Goal: Task Accomplishment & Management: Use online tool/utility

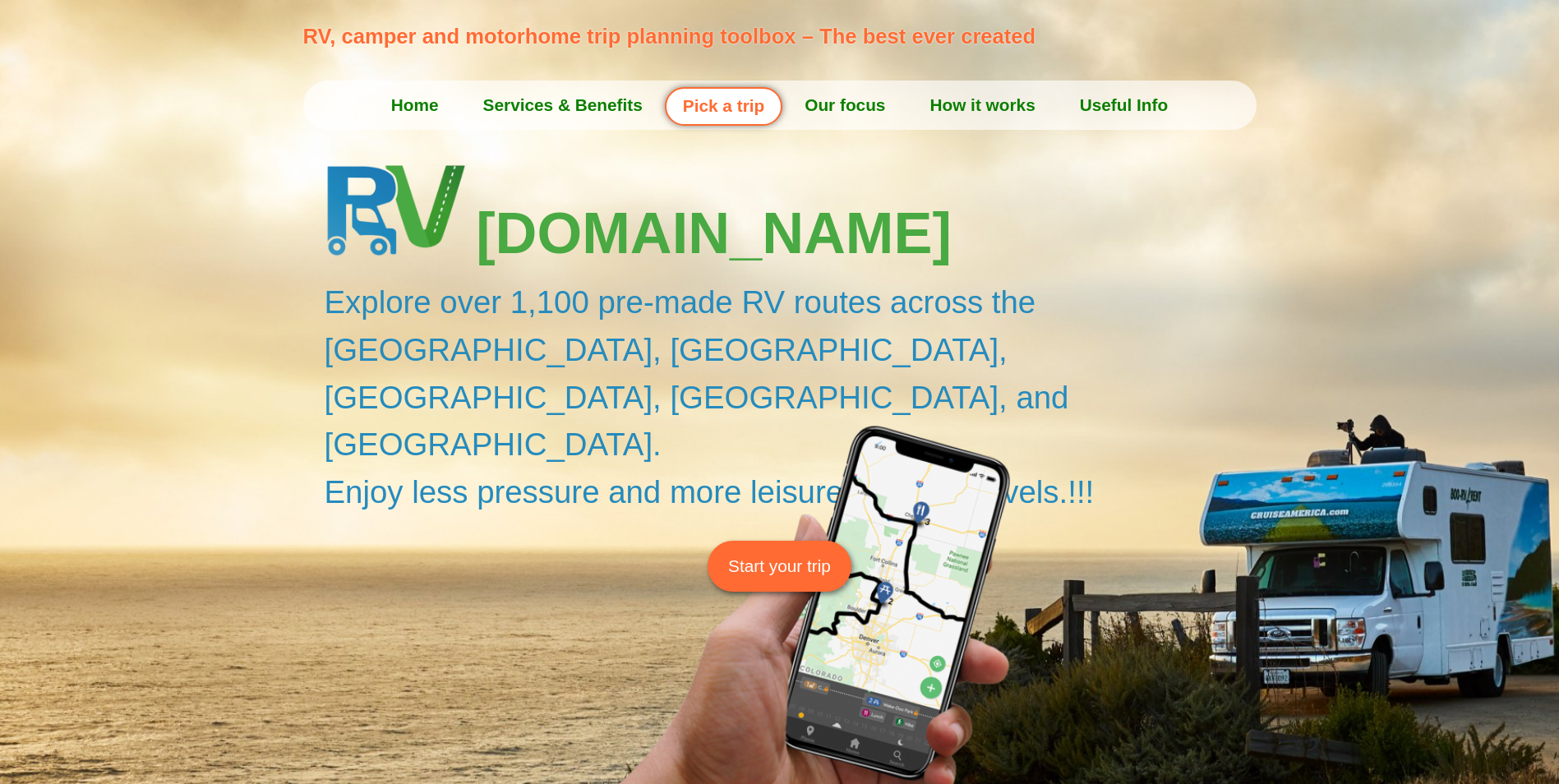
click at [760, 553] on span "Start your trip" at bounding box center [779, 565] width 102 height 25
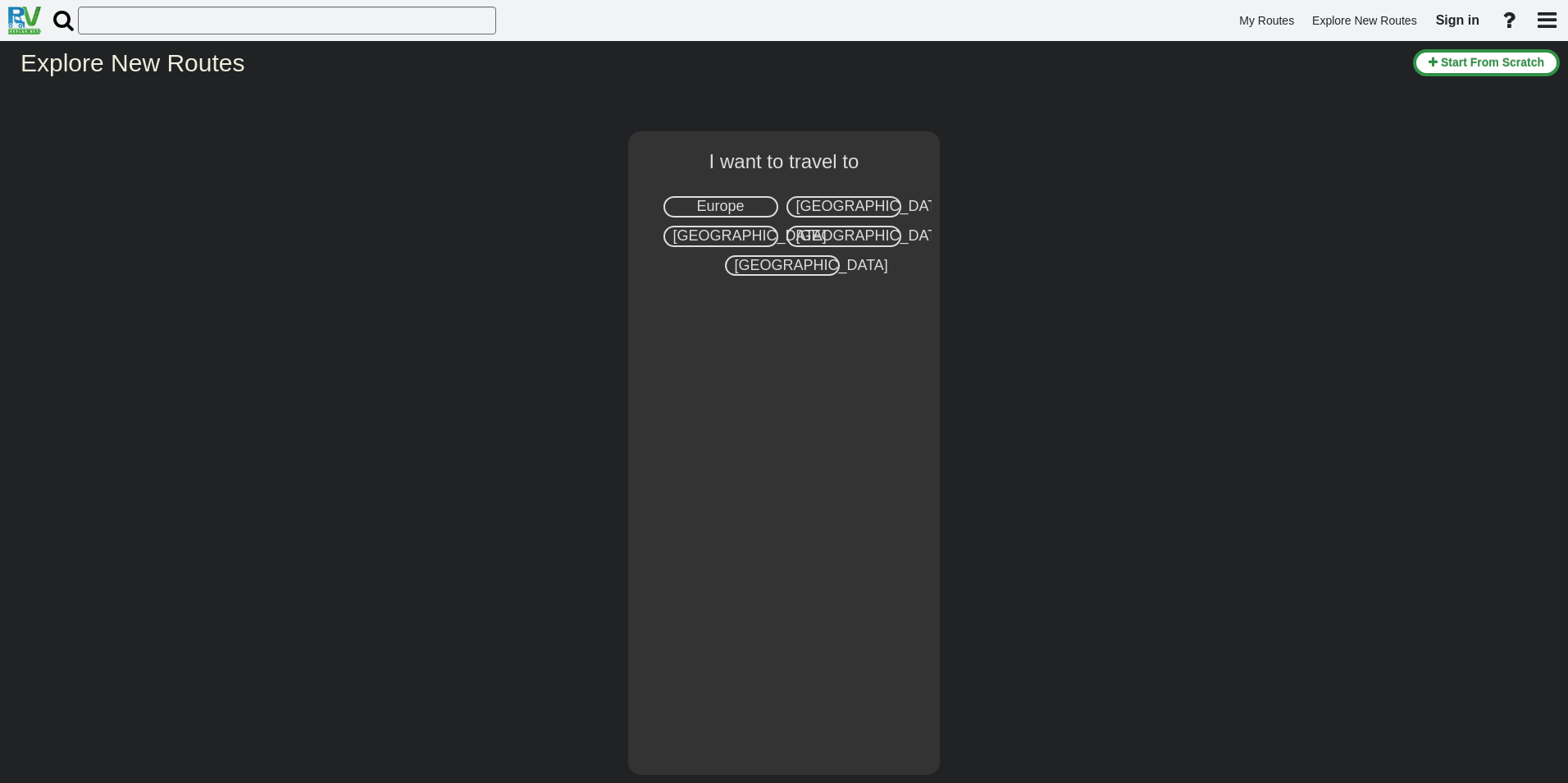
click at [820, 206] on span "[GEOGRAPHIC_DATA]" at bounding box center [874, 205] width 154 height 16
select select "number:2"
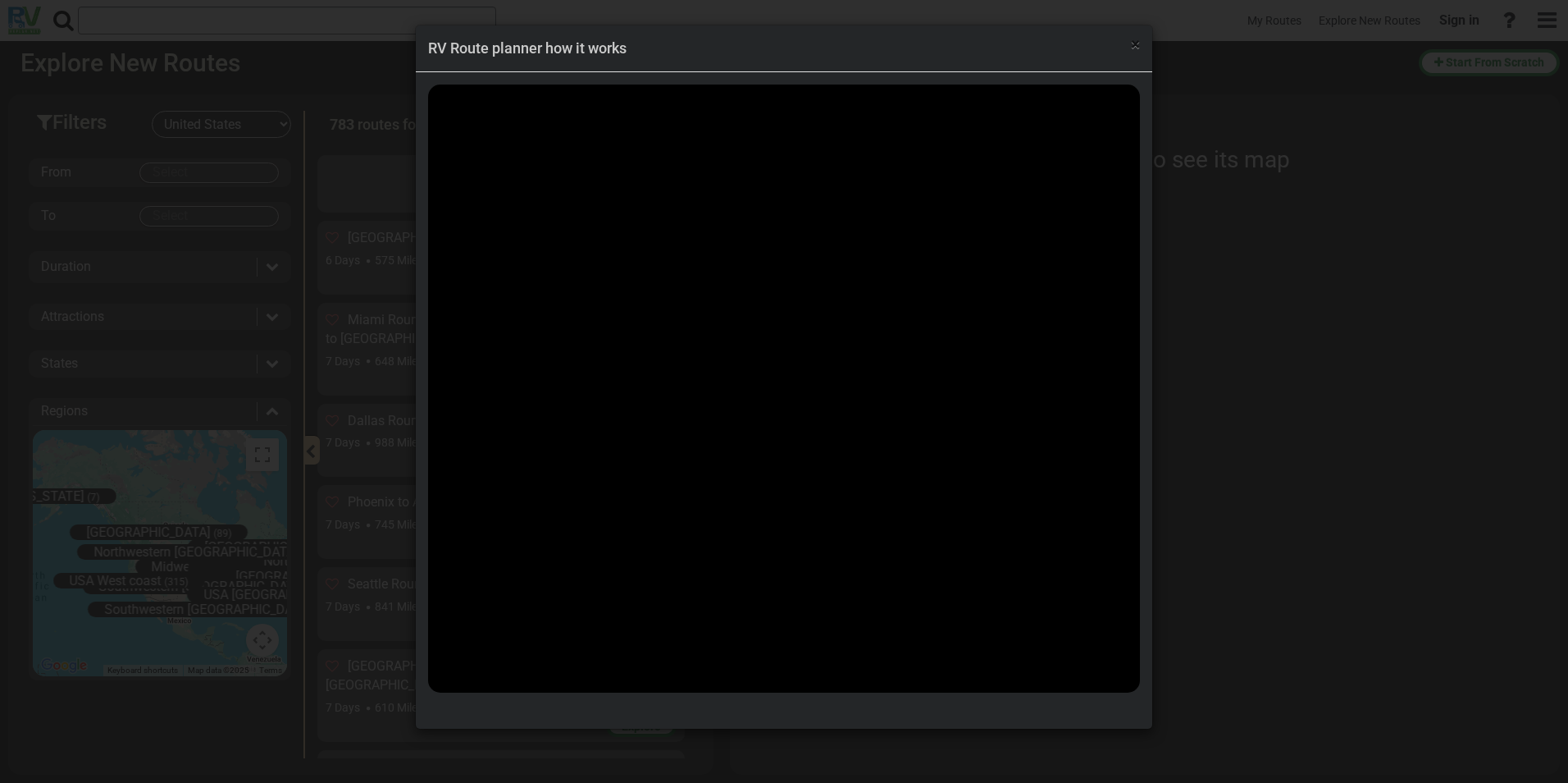
click at [1132, 46] on span "×" at bounding box center [1136, 44] width 9 height 20
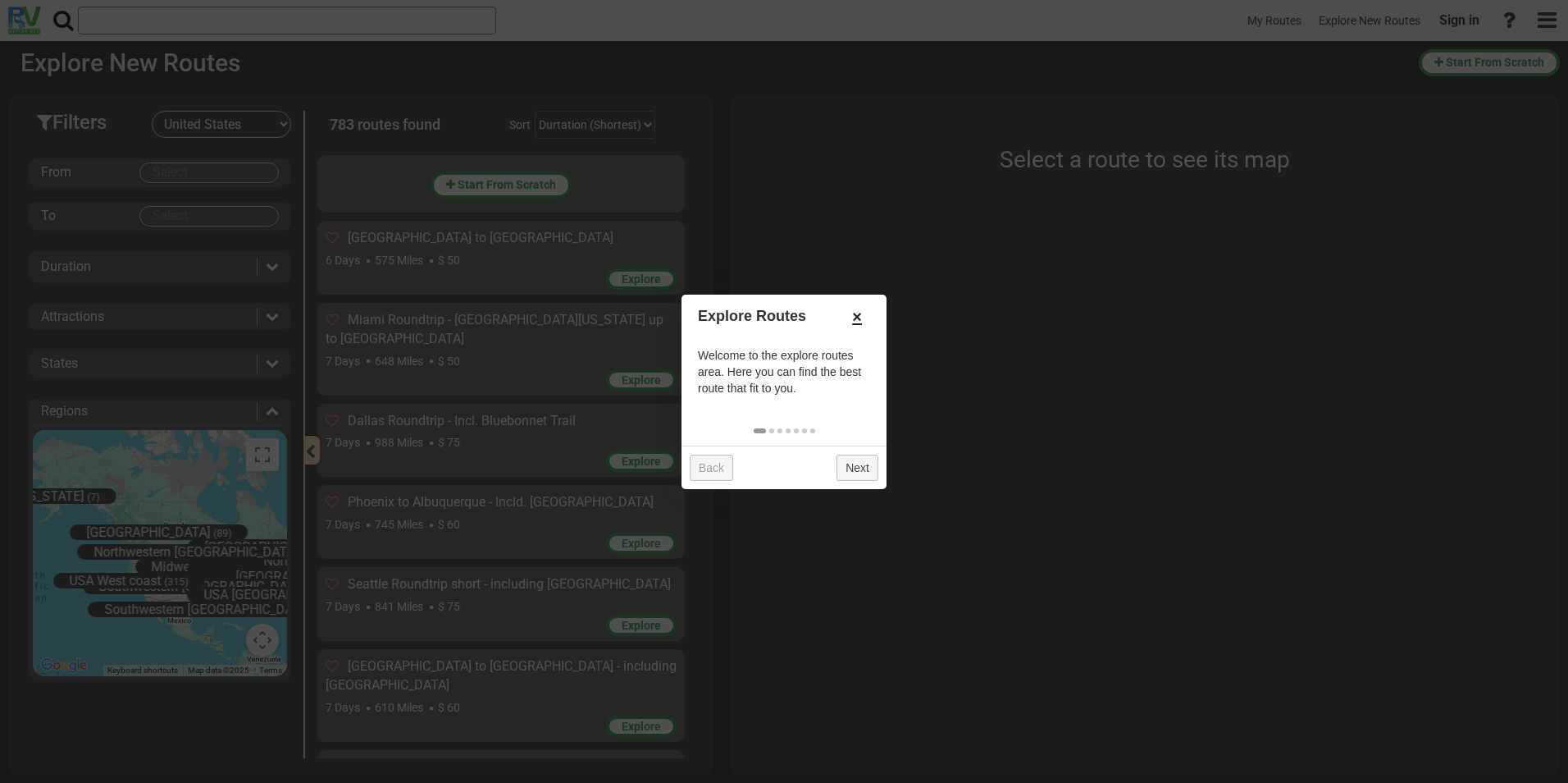
click at [858, 314] on link "×" at bounding box center [857, 317] width 26 height 28
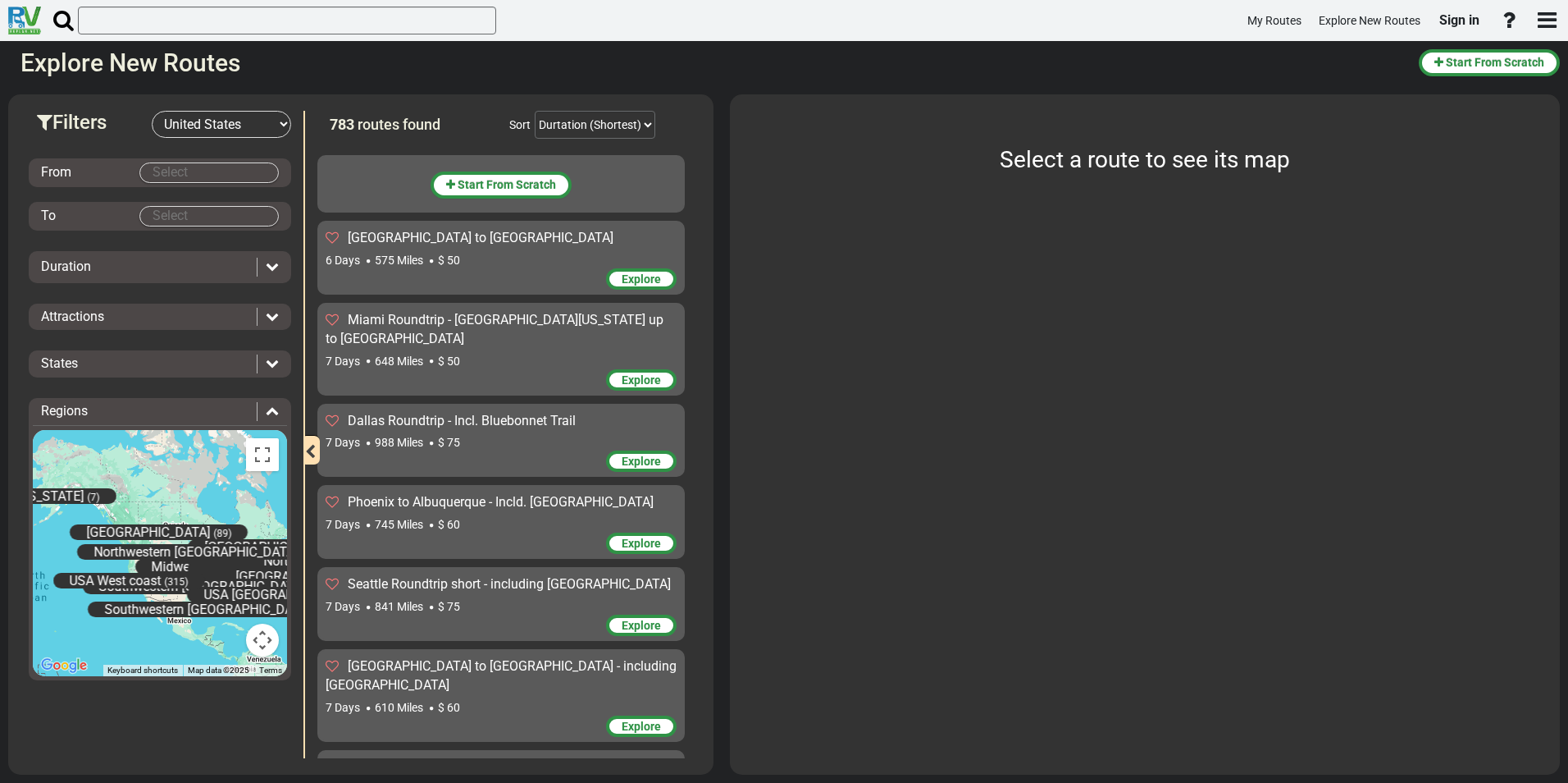
click at [228, 172] on body "My Routes Explore New Routes Sign in ×" at bounding box center [784, 391] width 1568 height 783
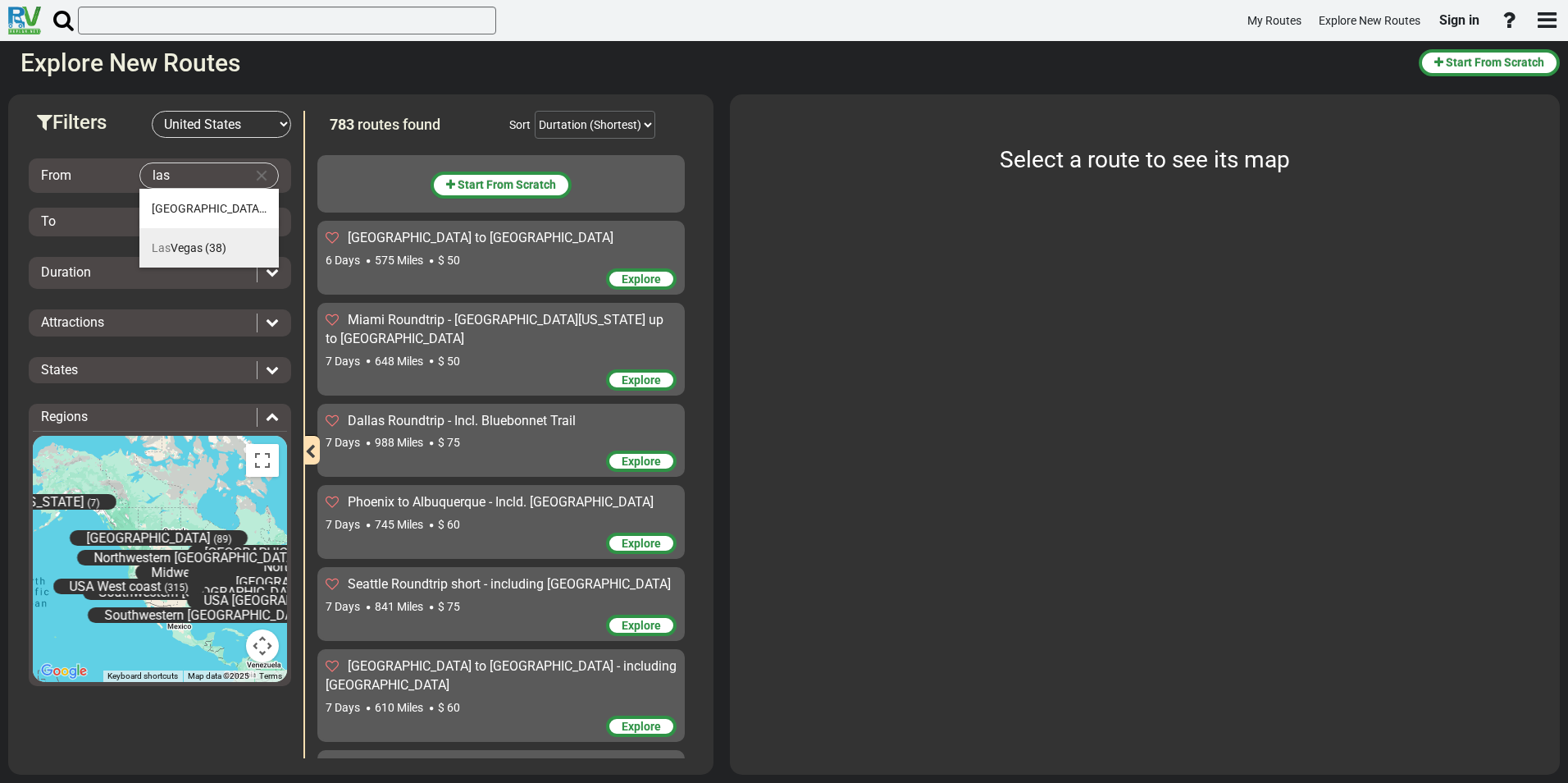
click at [217, 246] on span "(38)" at bounding box center [216, 248] width 22 height 13
type input "[GEOGRAPHIC_DATA]"
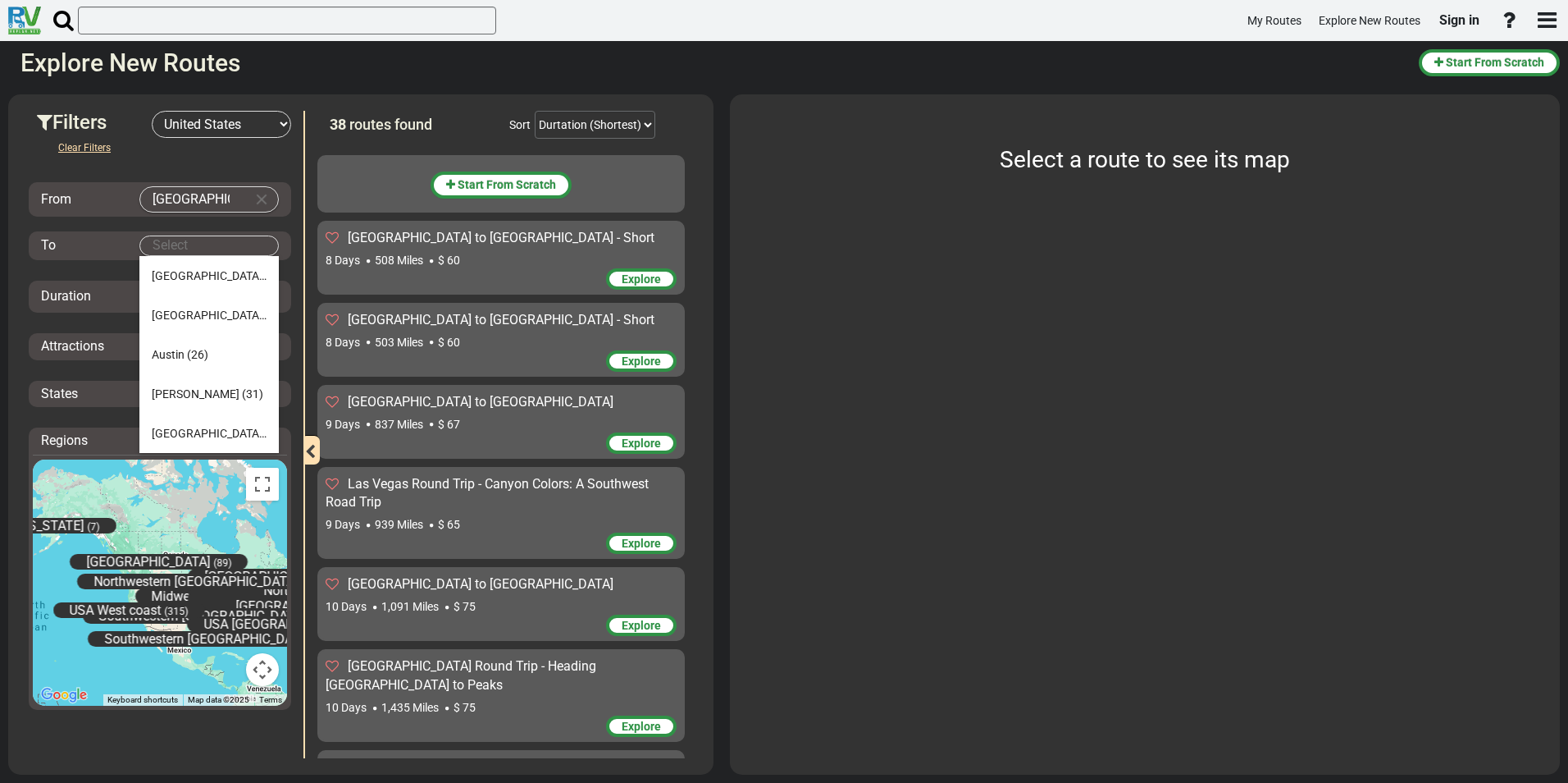
click at [217, 246] on body "My Routes Explore New Routes Sign in ×" at bounding box center [784, 391] width 1568 height 783
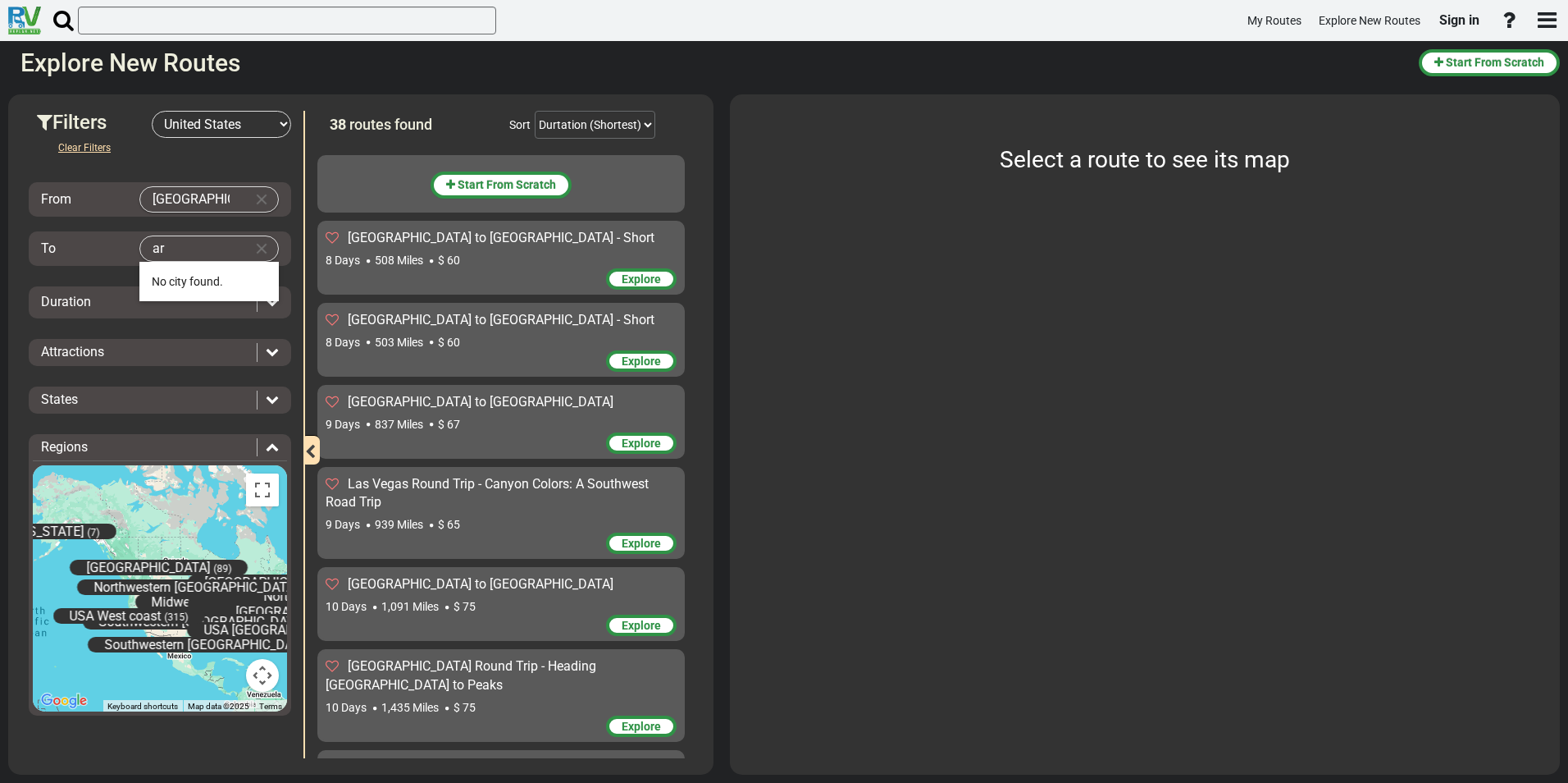
type input "a"
type input "p"
type input "a"
type input "s"
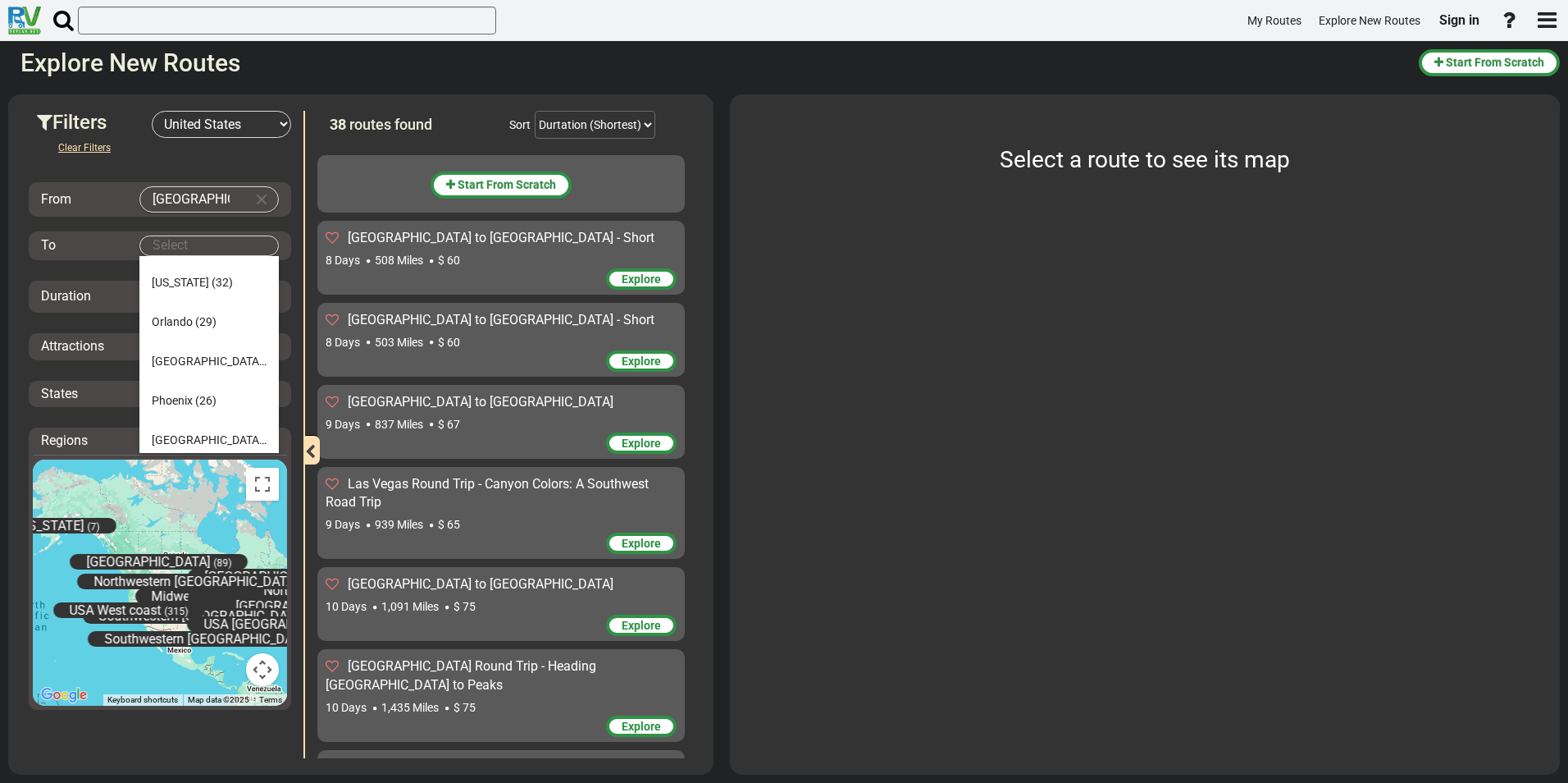
scroll to position [745, 0]
click at [207, 327] on li "Phoenix (26)" at bounding box center [209, 318] width 140 height 39
type input "Phoenix"
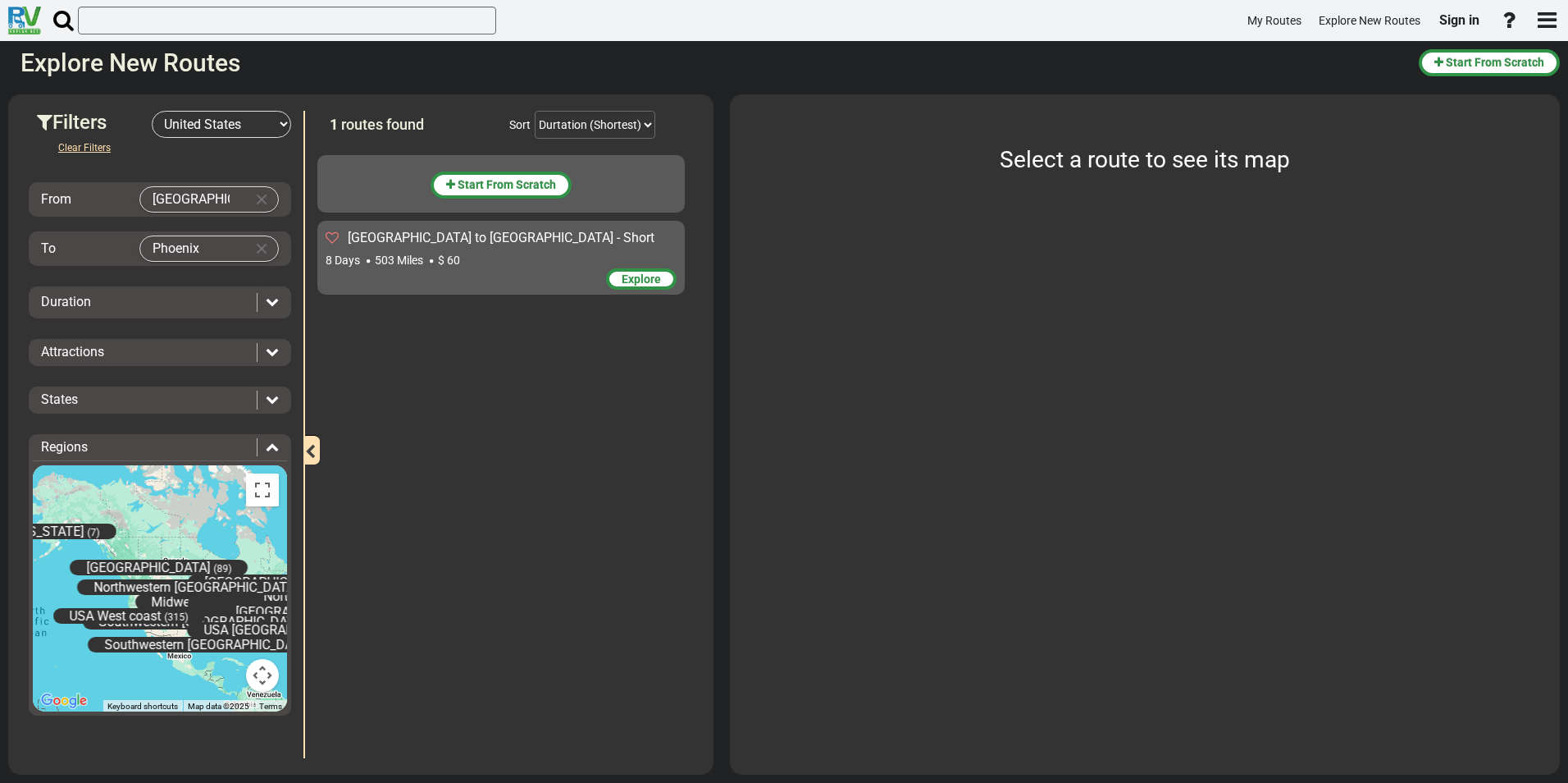
click at [265, 299] on div at bounding box center [268, 302] width 22 height 19
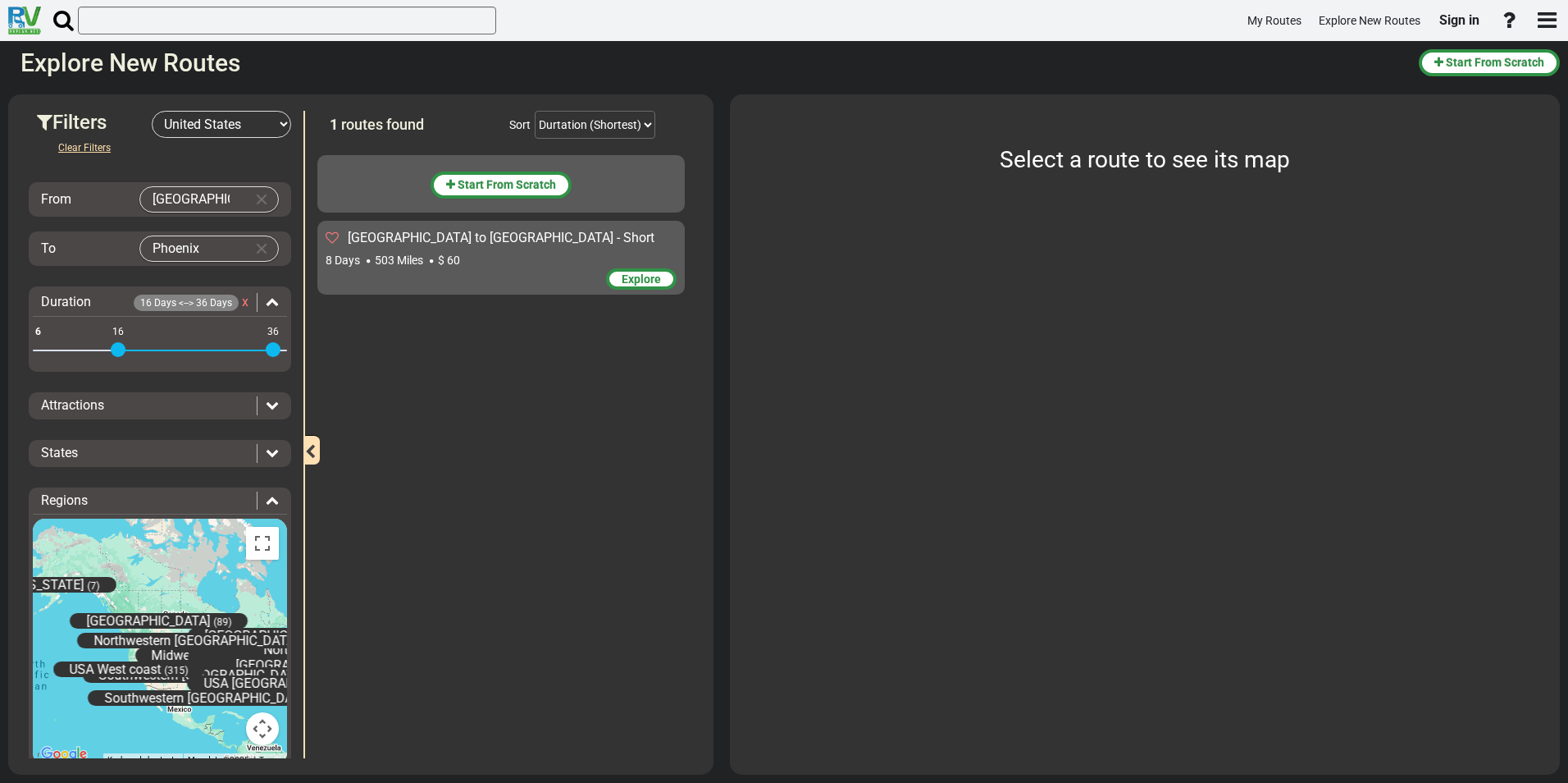
click at [118, 349] on span at bounding box center [195, 350] width 155 height 26
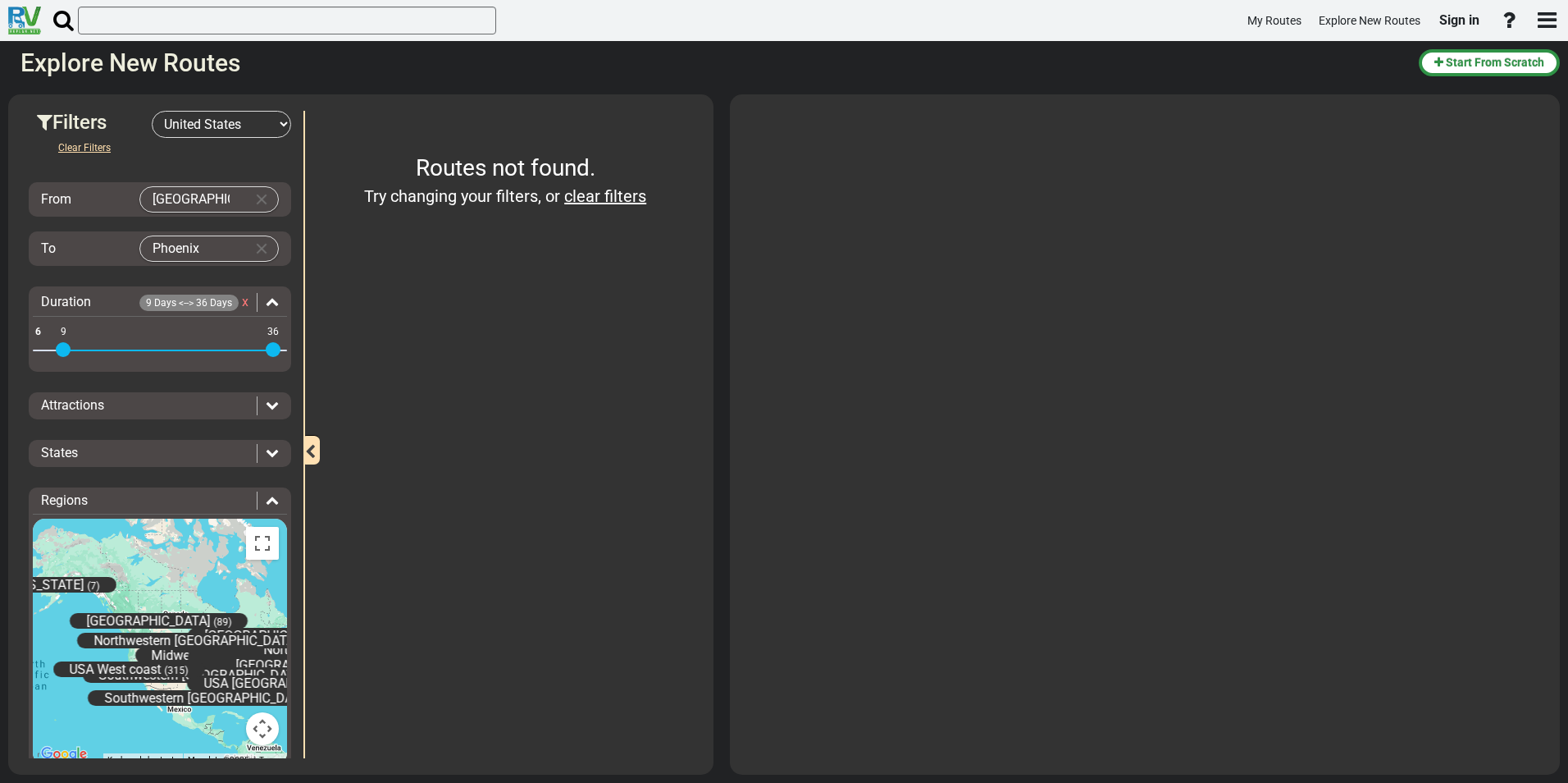
drag, startPoint x: 110, startPoint y: 351, endPoint x: 61, endPoint y: 344, distance: 49.5
click at [61, 350] on div "6 36 9 36" at bounding box center [159, 351] width 254 height 3
drag, startPoint x: 62, startPoint y: 354, endPoint x: 75, endPoint y: 354, distance: 13.0
click at [75, 354] on span at bounding box center [79, 350] width 15 height 15
drag, startPoint x: 76, startPoint y: 354, endPoint x: 142, endPoint y: 350, distance: 66.1
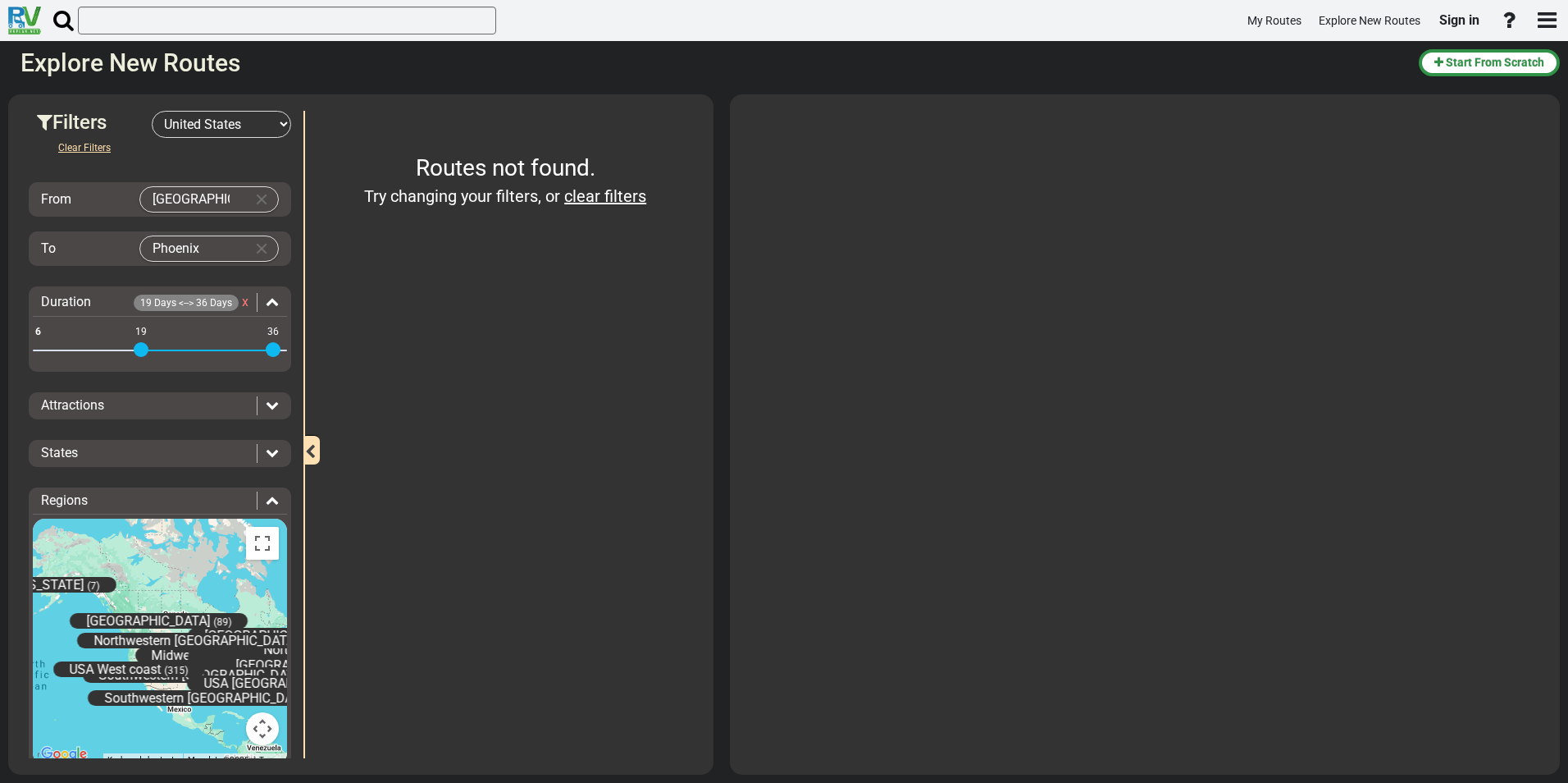
click at [142, 350] on span at bounding box center [142, 350] width 15 height 15
drag, startPoint x: 142, startPoint y: 348, endPoint x: 29, endPoint y: 353, distance: 113.1
click at [29, 353] on div "Duration 6 36 6 36" at bounding box center [160, 328] width 262 height 85
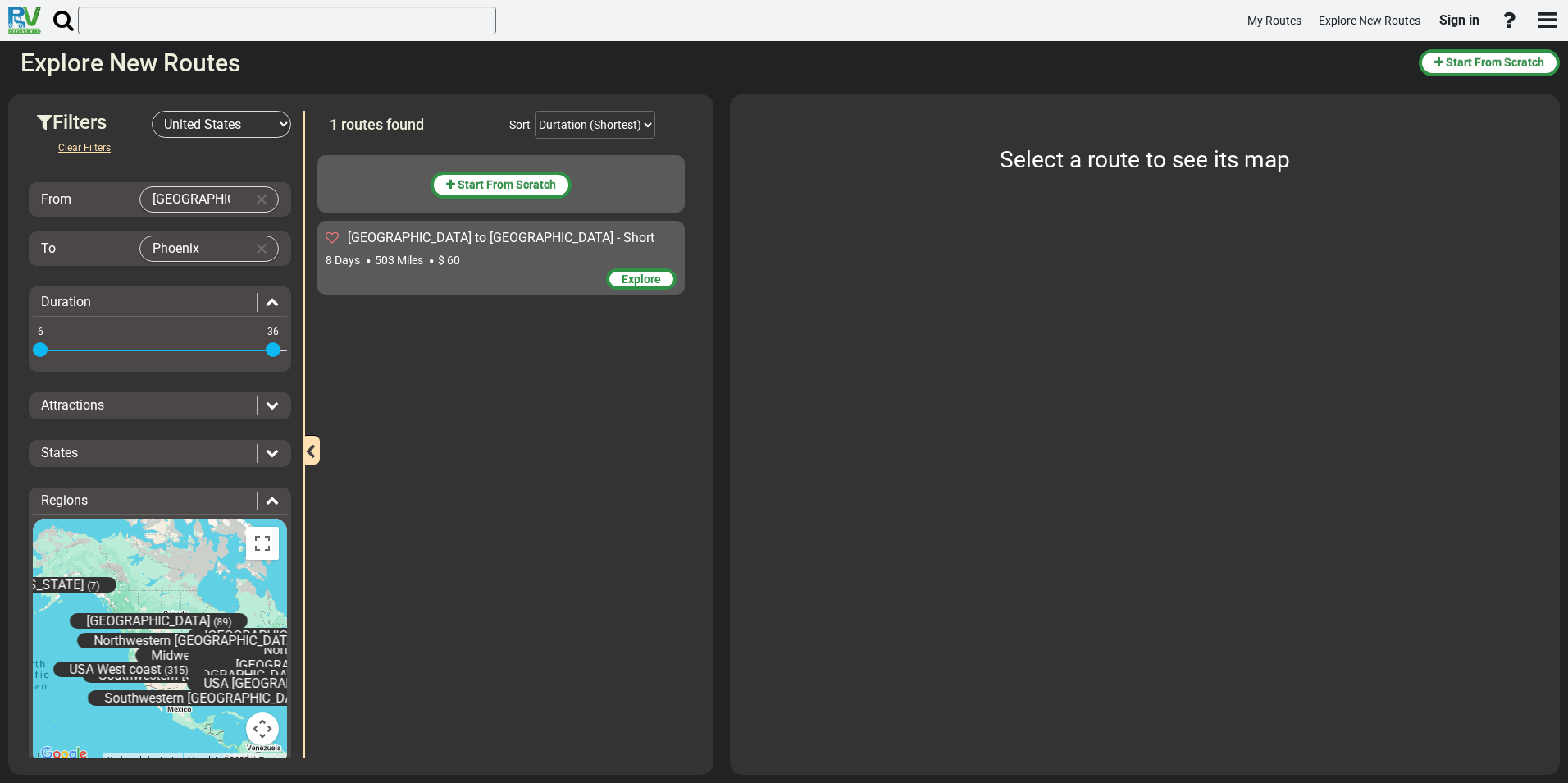
click at [515, 274] on div "Explore" at bounding box center [500, 280] width 351 height 24
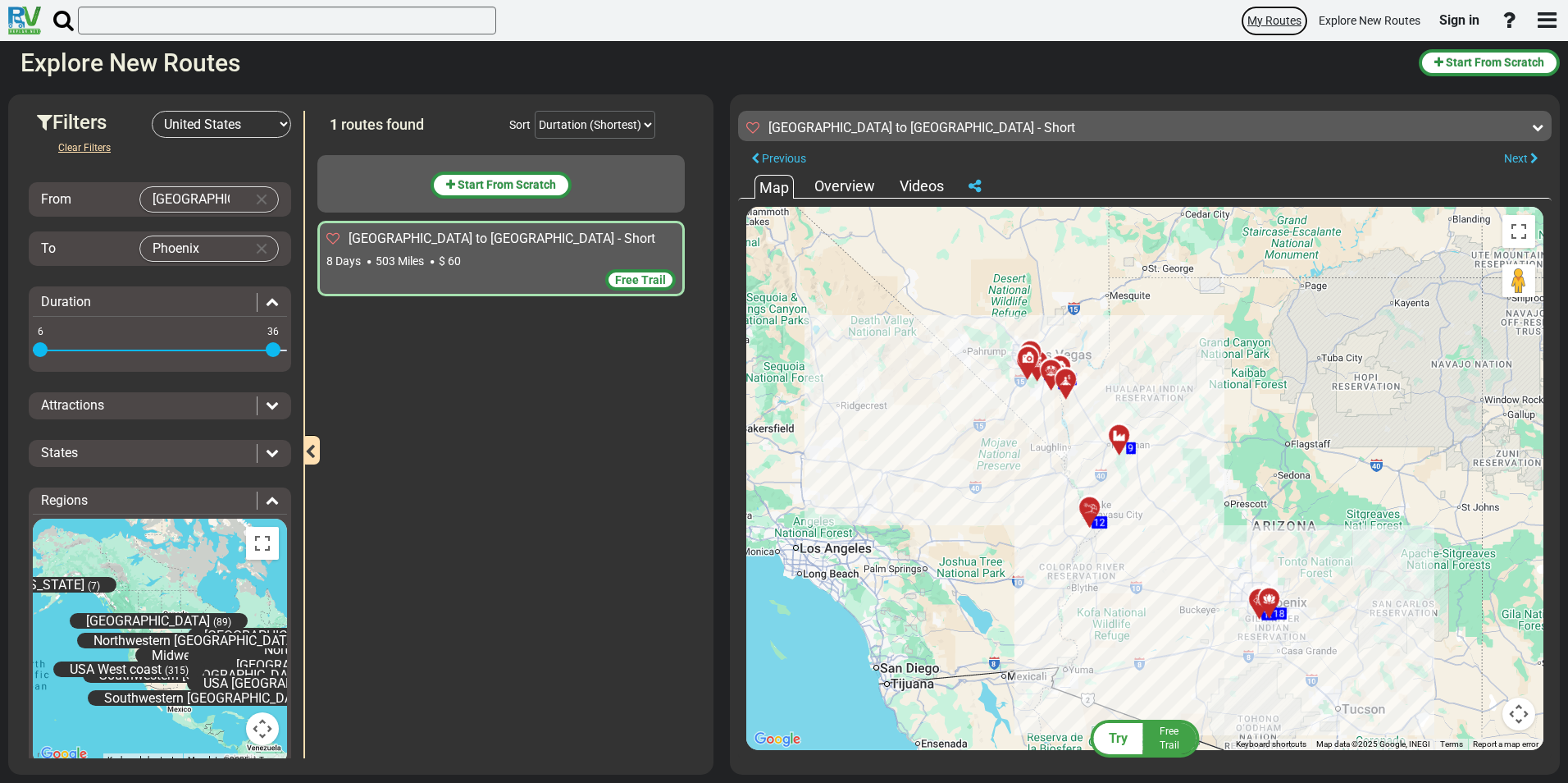
click at [1257, 16] on span "My Routes" at bounding box center [1275, 21] width 54 height 13
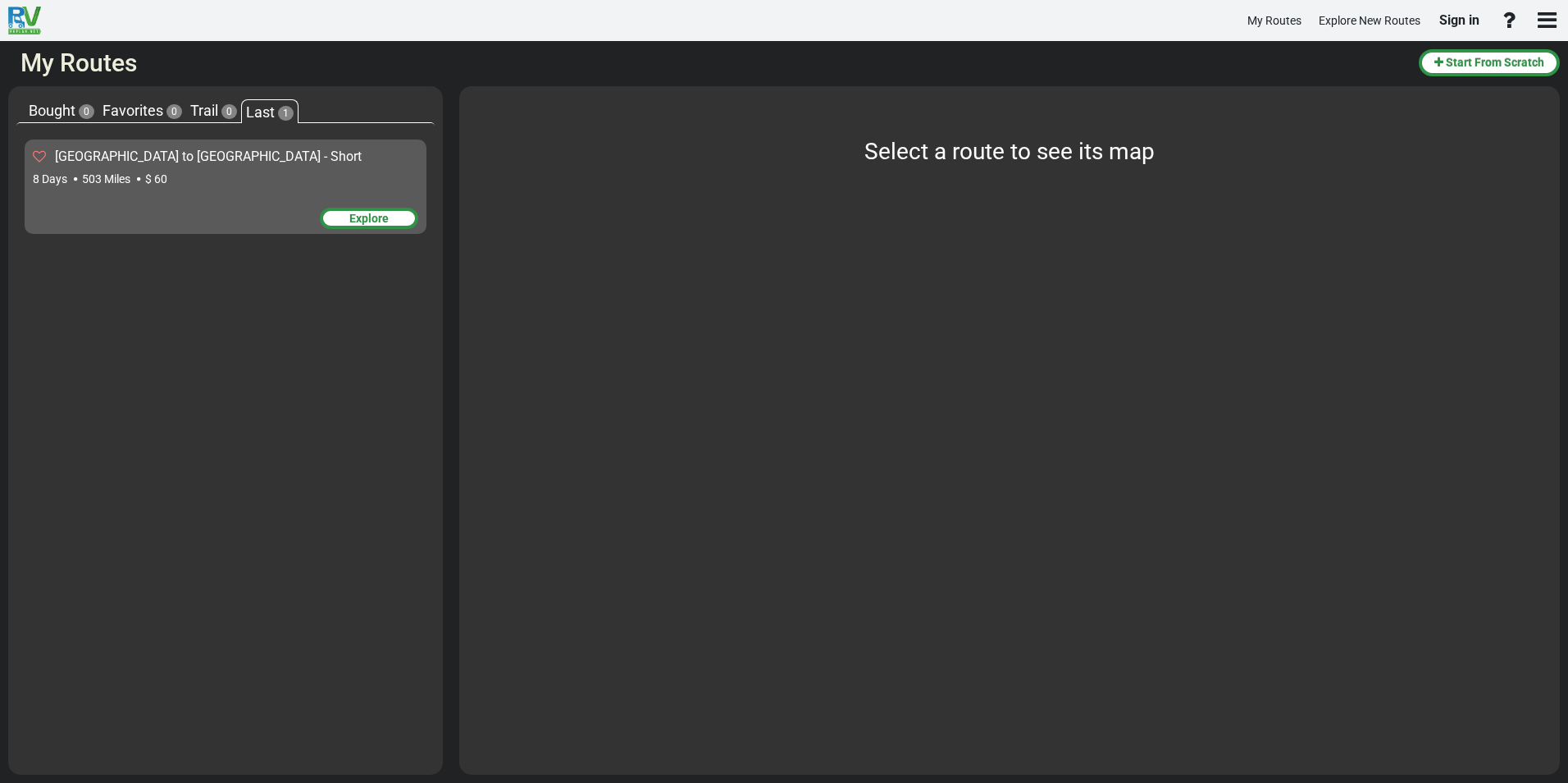
click at [21, 15] on img at bounding box center [24, 21] width 33 height 28
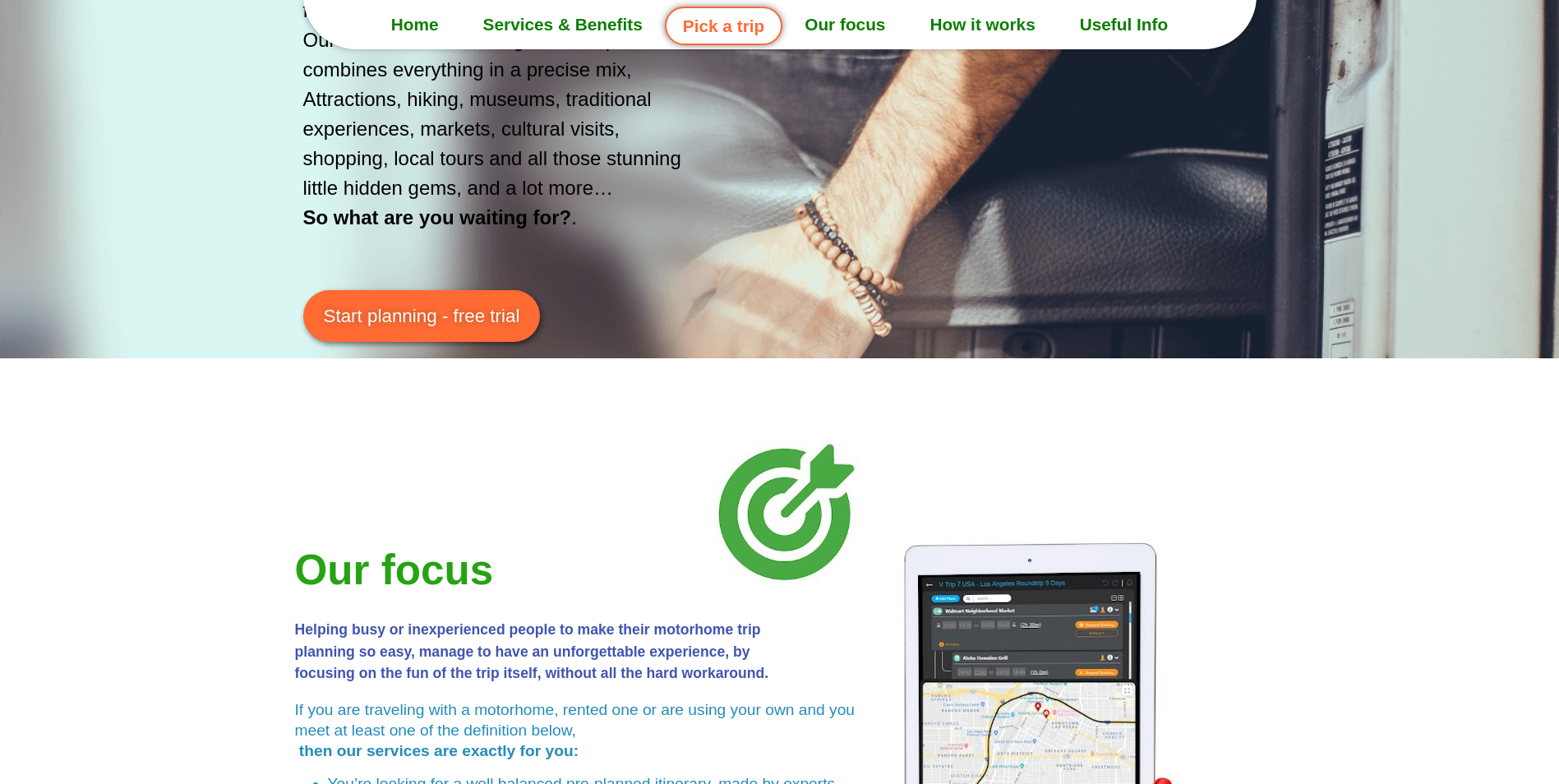
scroll to position [3039, 0]
